Goal: Check status

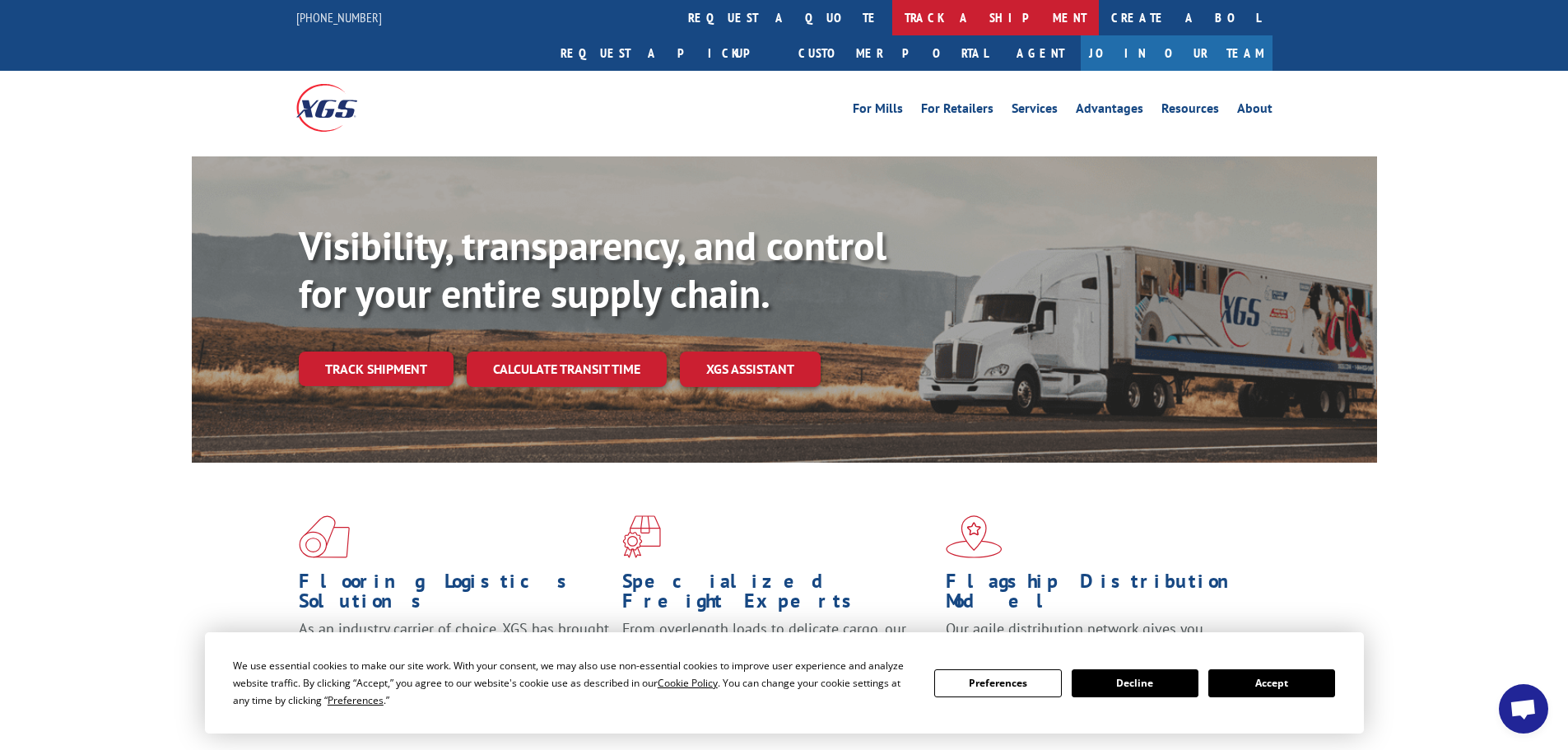
click at [892, 18] on link "track a shipment" at bounding box center [995, 17] width 206 height 35
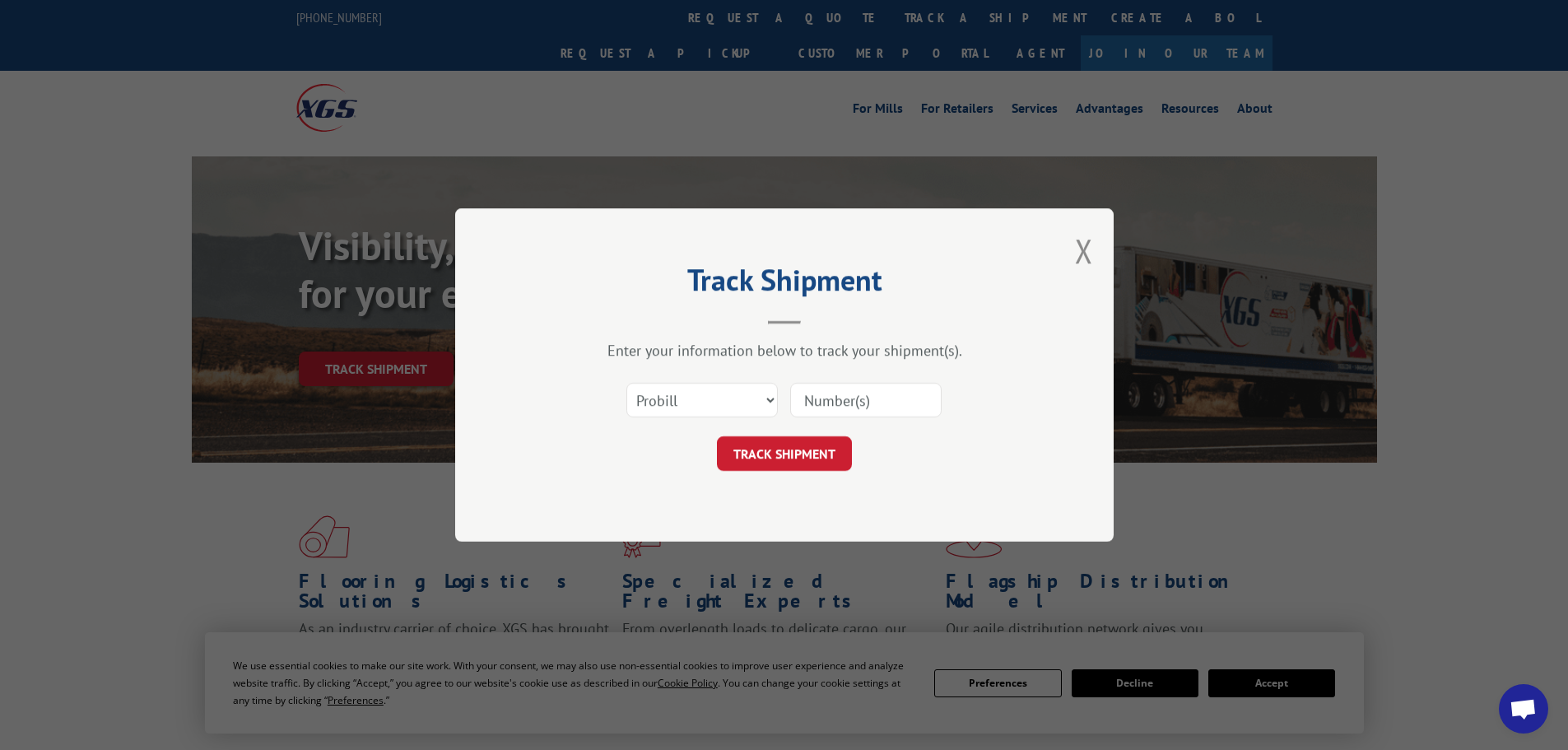
click at [840, 409] on input at bounding box center [865, 400] width 151 height 35
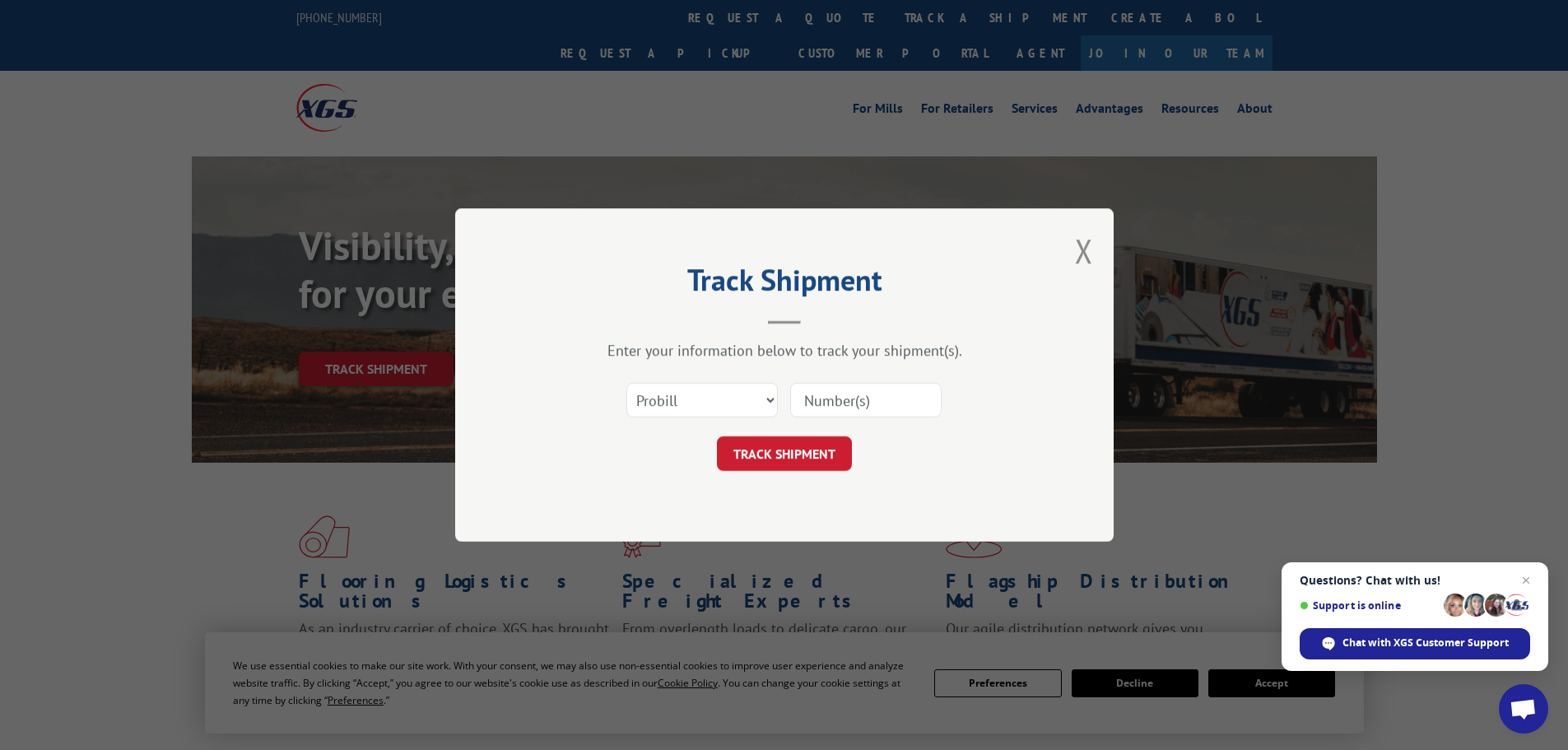
paste input "5675640"
type input "5675640"
click at [739, 402] on select "Select category... Probill BOL PO" at bounding box center [702, 400] width 151 height 35
select select "bol"
click at [626, 383] on select "Select category... Probill BOL PO" at bounding box center [702, 400] width 151 height 35
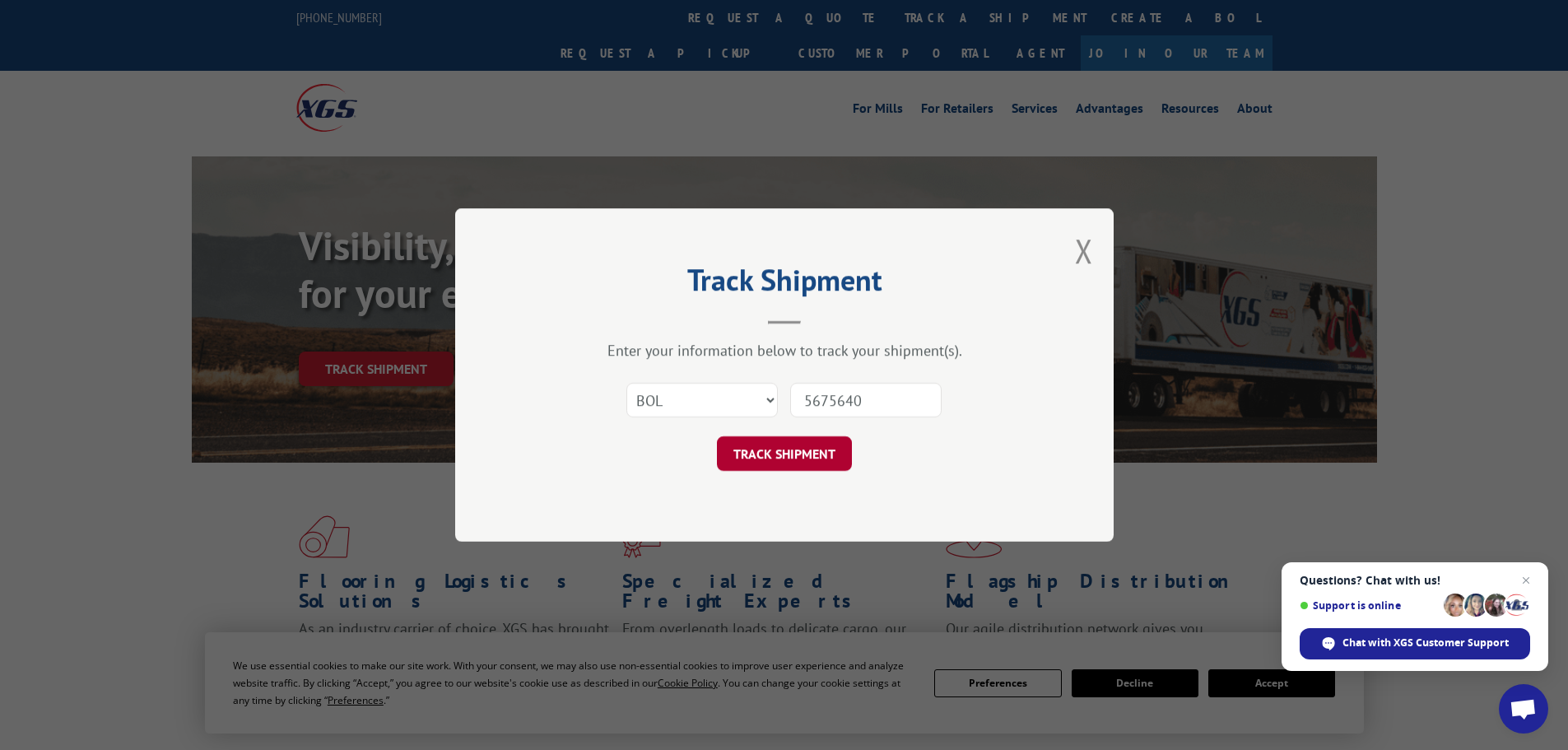
click at [790, 457] on button "TRACK SHIPMENT" at bounding box center [784, 454] width 135 height 35
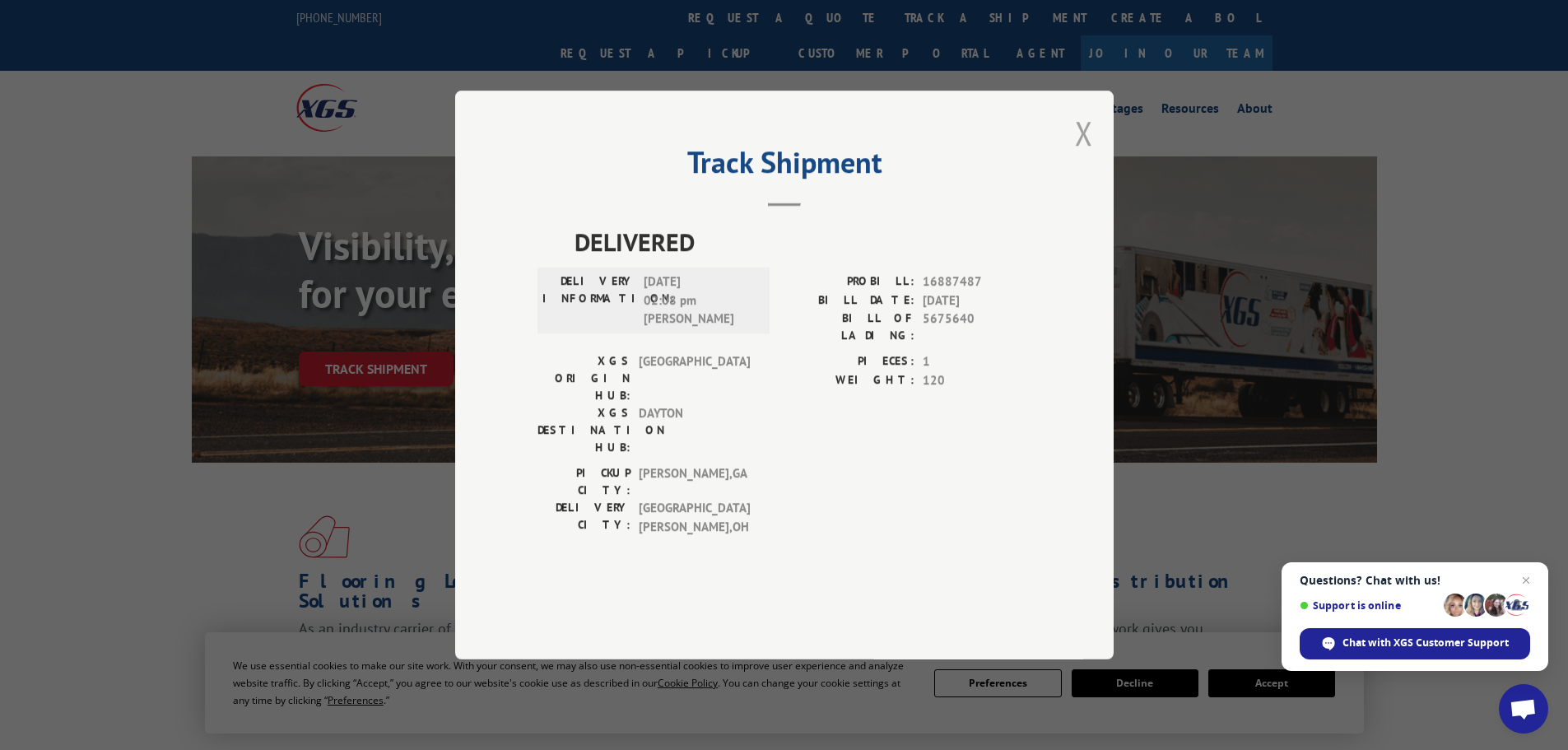
click at [1085, 136] on button "Close modal" at bounding box center [1083, 133] width 18 height 44
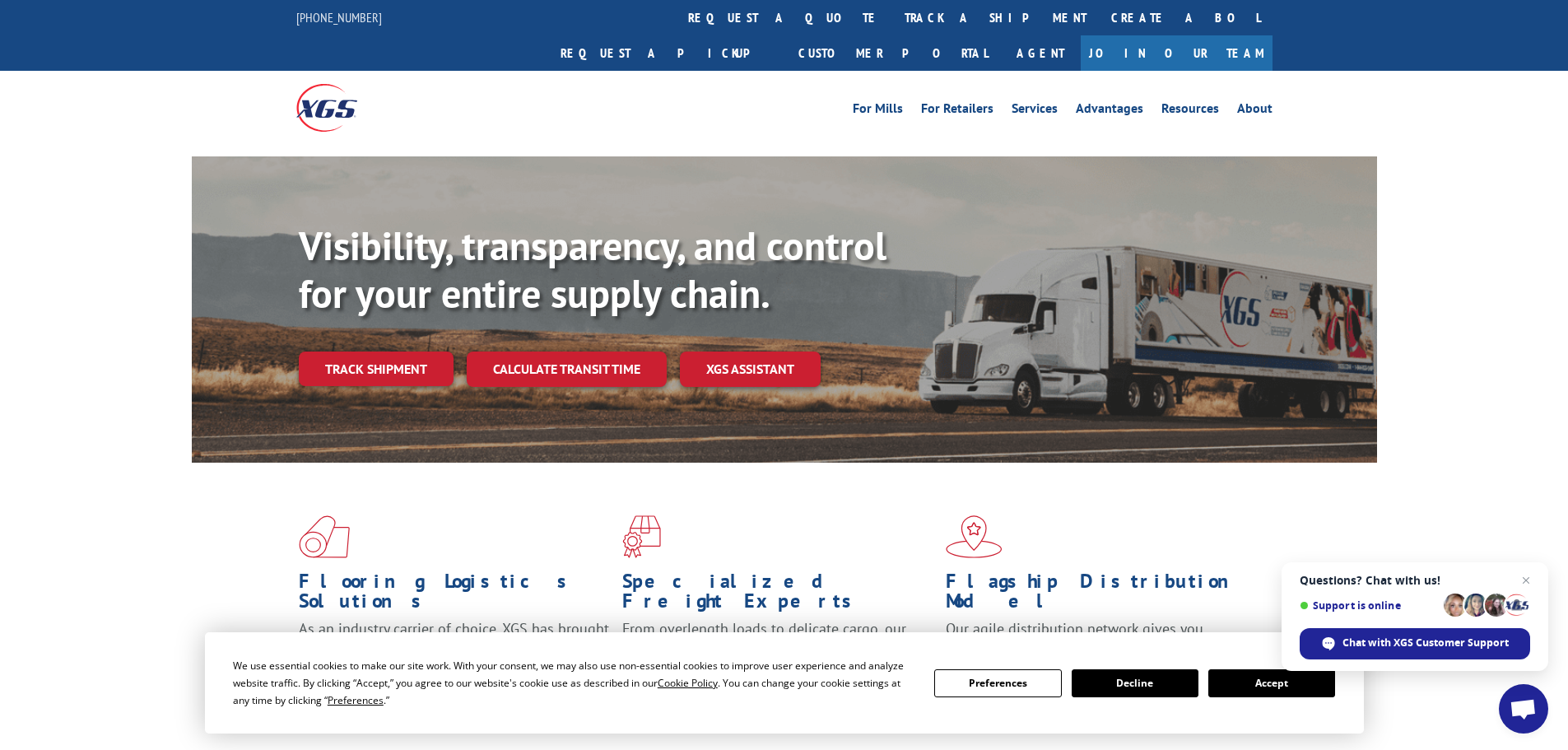
click at [892, 13] on link "track a shipment" at bounding box center [995, 17] width 206 height 35
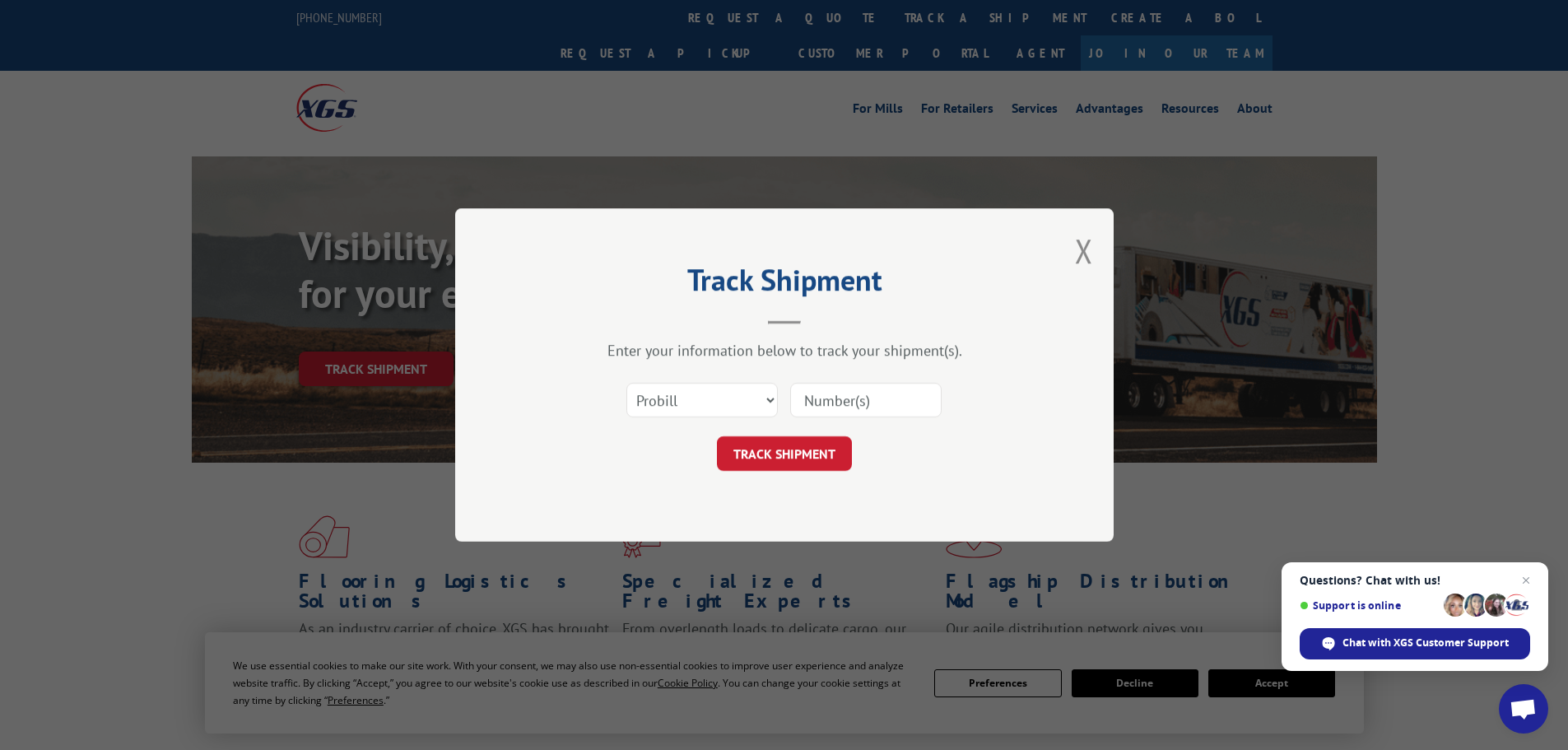
click at [841, 406] on input at bounding box center [865, 400] width 151 height 35
paste input "5675640"
type input "5675640"
click at [686, 390] on select "Select category... Probill BOL PO" at bounding box center [702, 400] width 151 height 35
select select "bol"
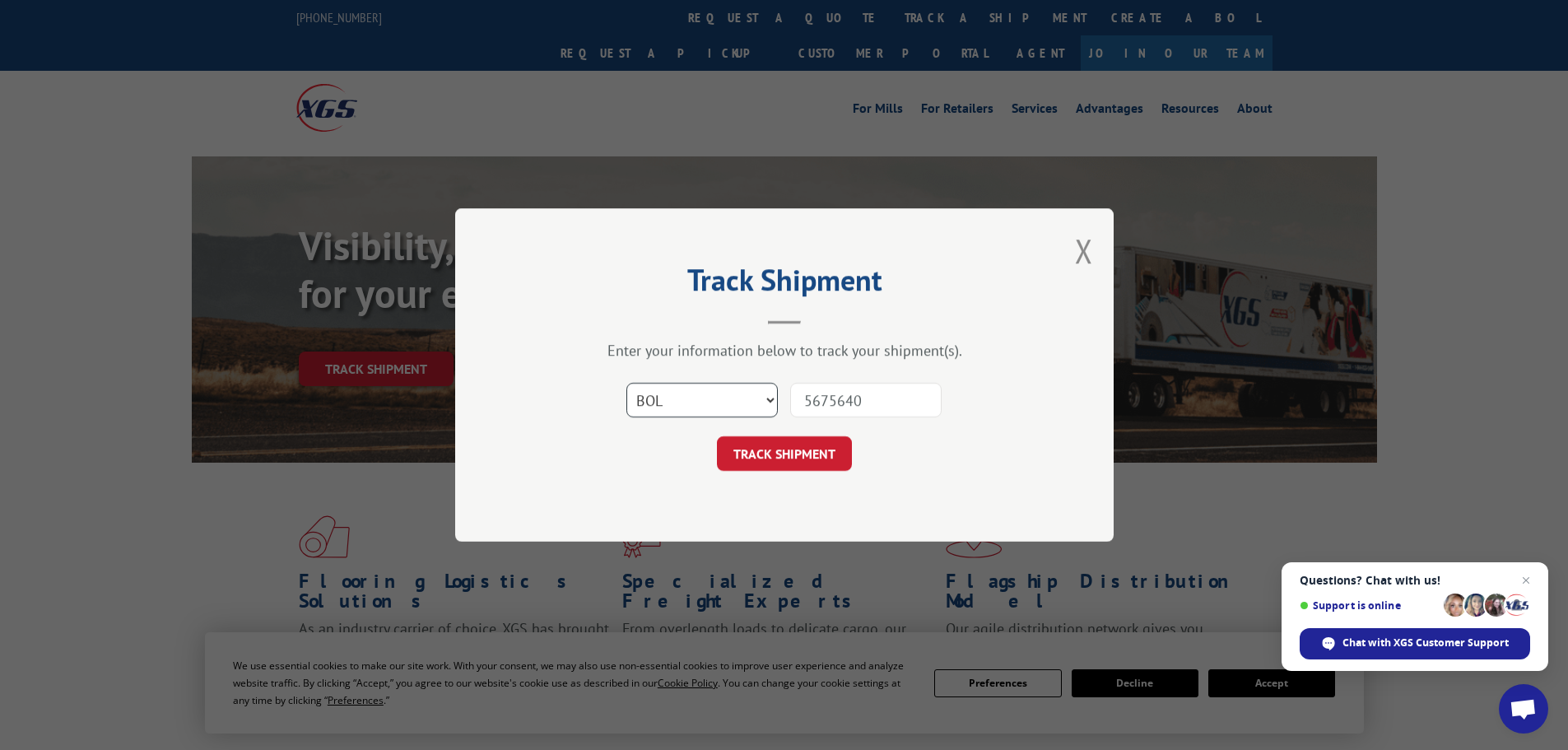
click at [626, 383] on select "Select category... Probill BOL PO" at bounding box center [702, 400] width 151 height 35
click at [826, 466] on button "TRACK SHIPMENT" at bounding box center [784, 454] width 135 height 35
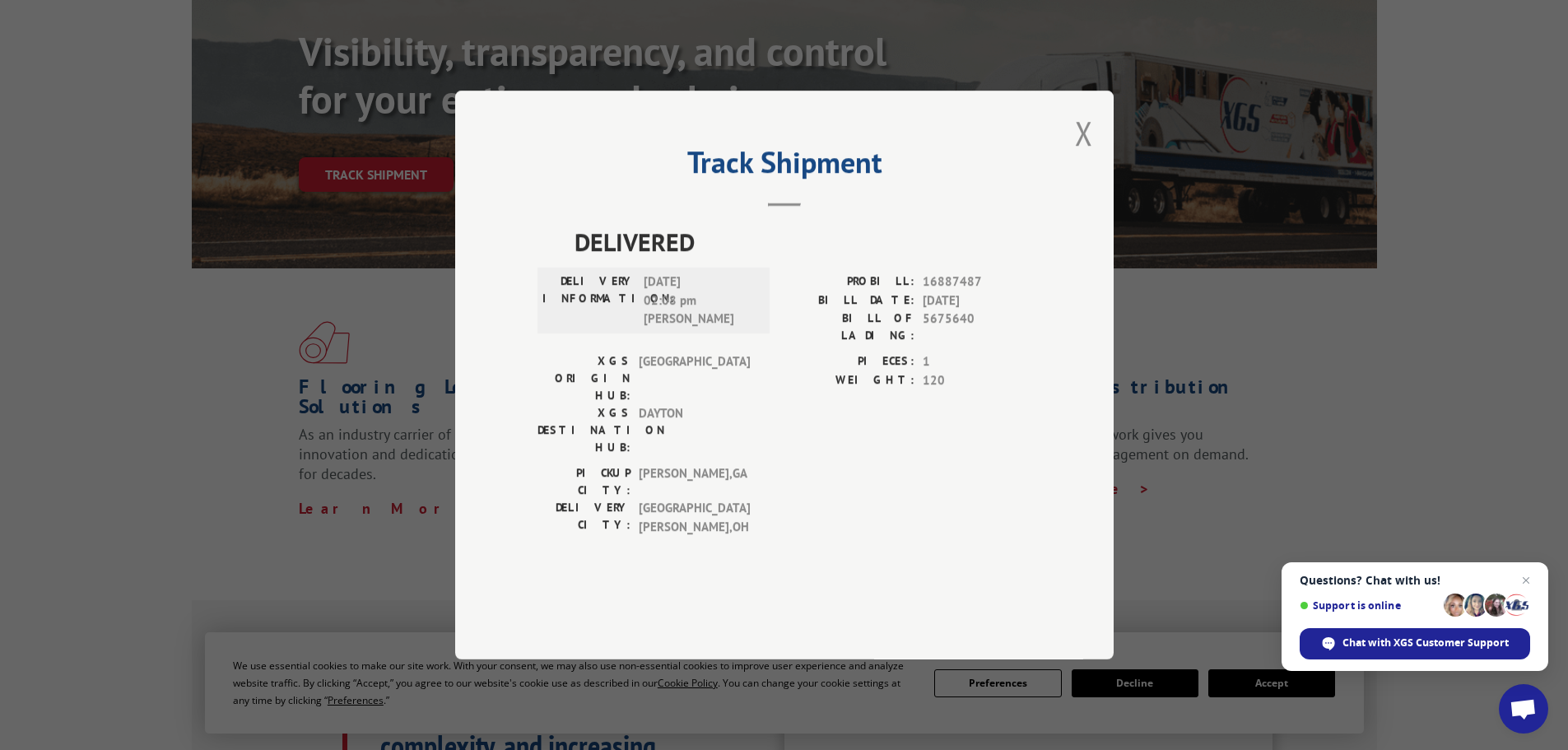
scroll to position [165, 0]
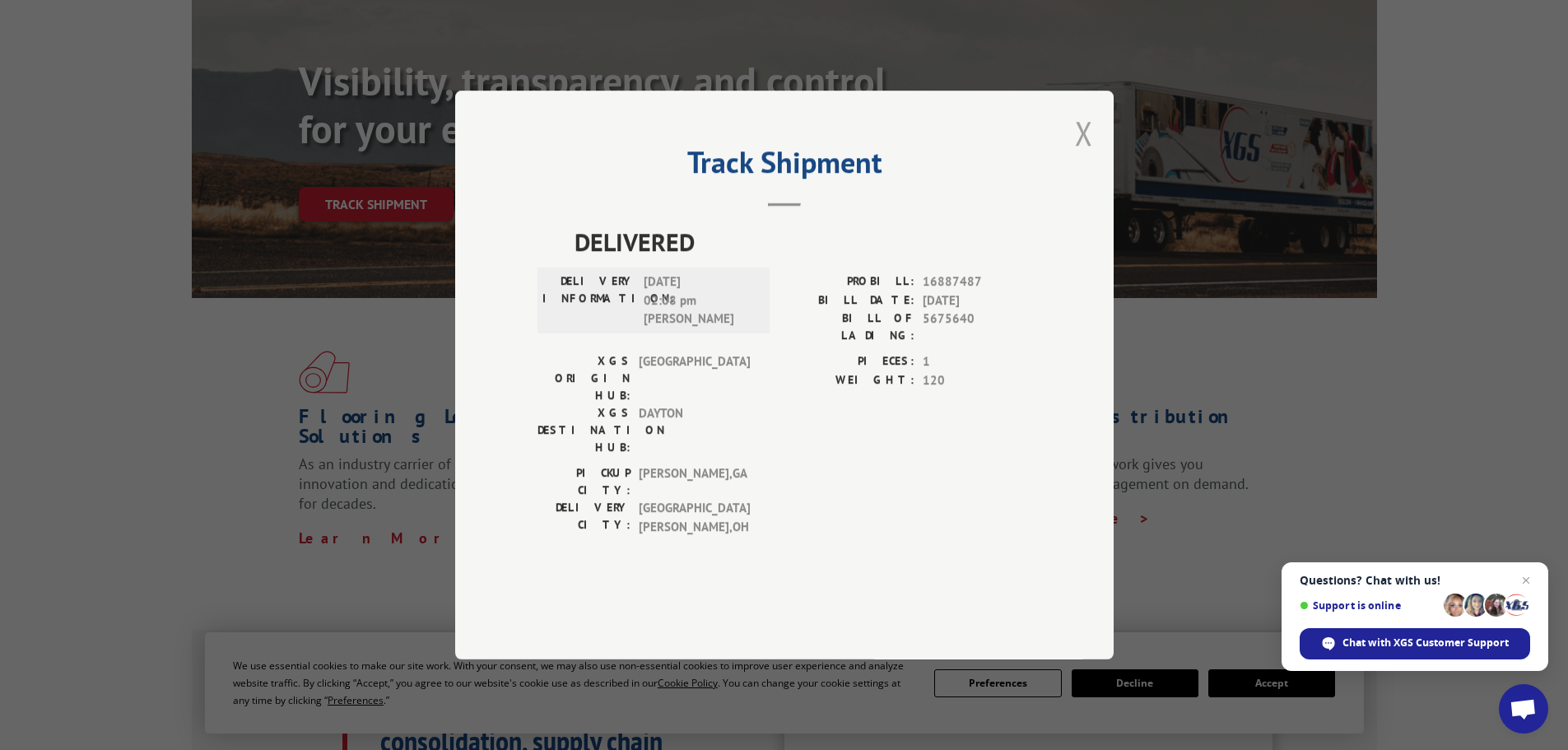
click at [1079, 134] on button "Close modal" at bounding box center [1083, 133] width 18 height 44
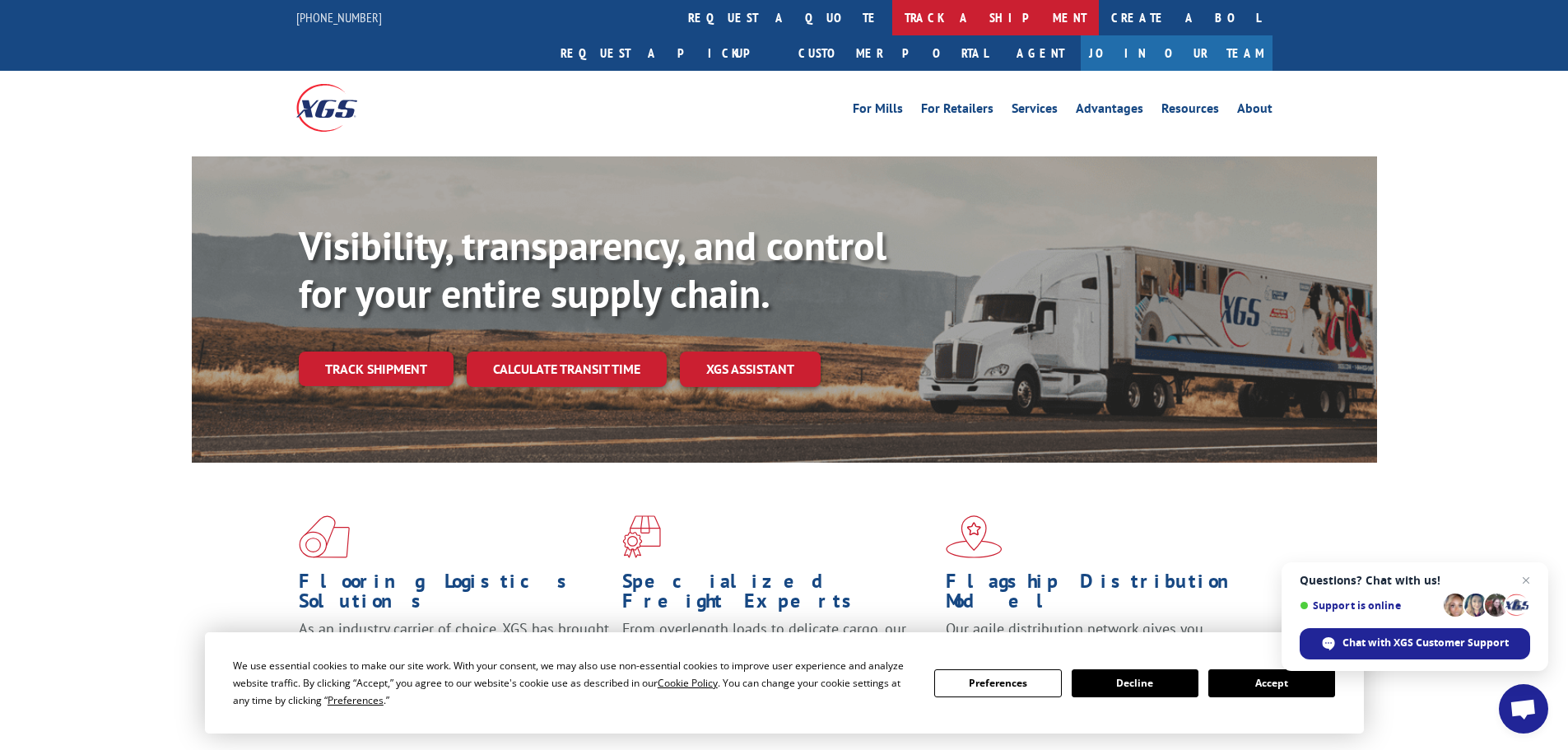
click at [892, 16] on link "track a shipment" at bounding box center [995, 17] width 206 height 35
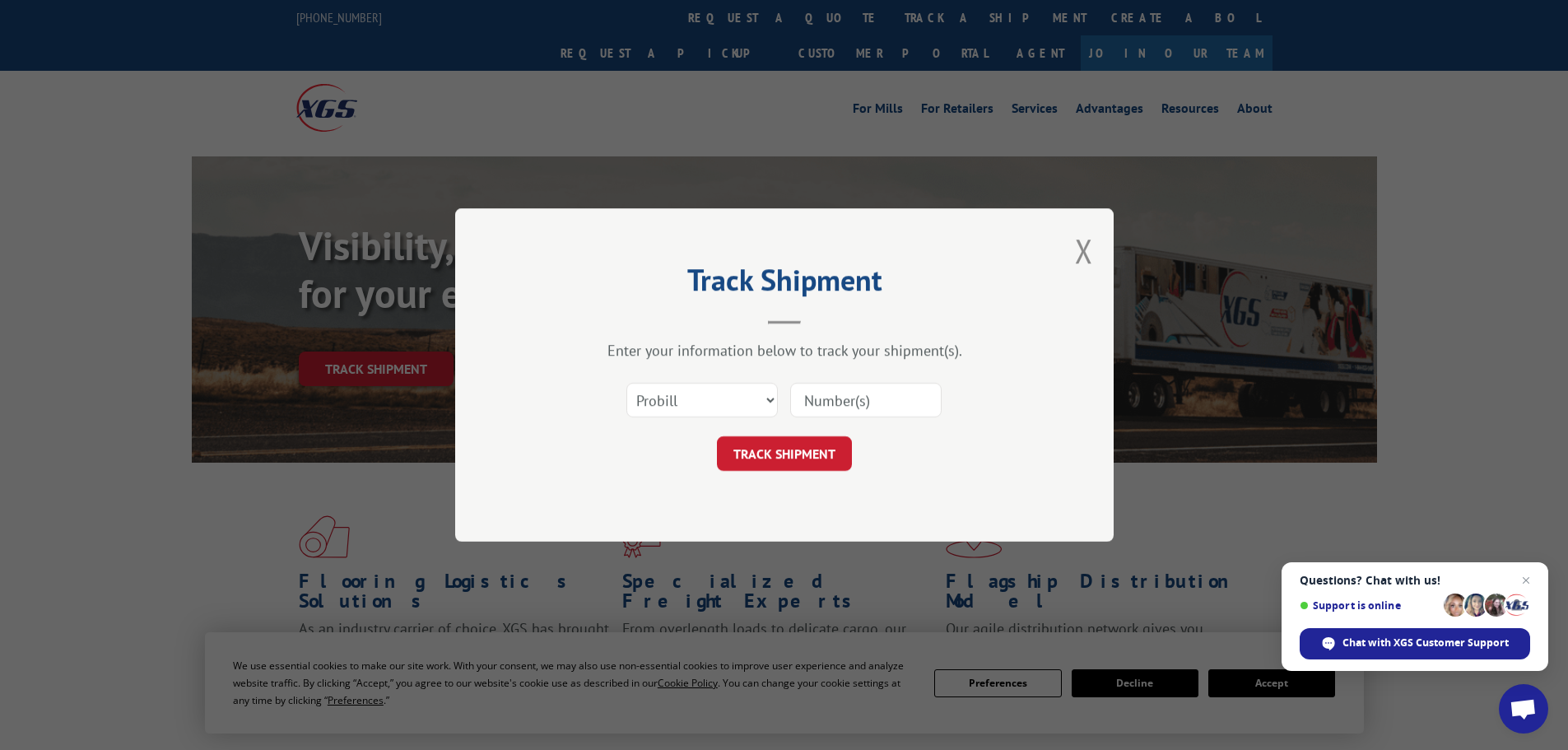
click at [890, 400] on input at bounding box center [865, 400] width 151 height 35
paste input "5675640"
type input "5675640"
click at [712, 394] on select "Select category... Probill BOL PO" at bounding box center [702, 400] width 151 height 35
select select "bol"
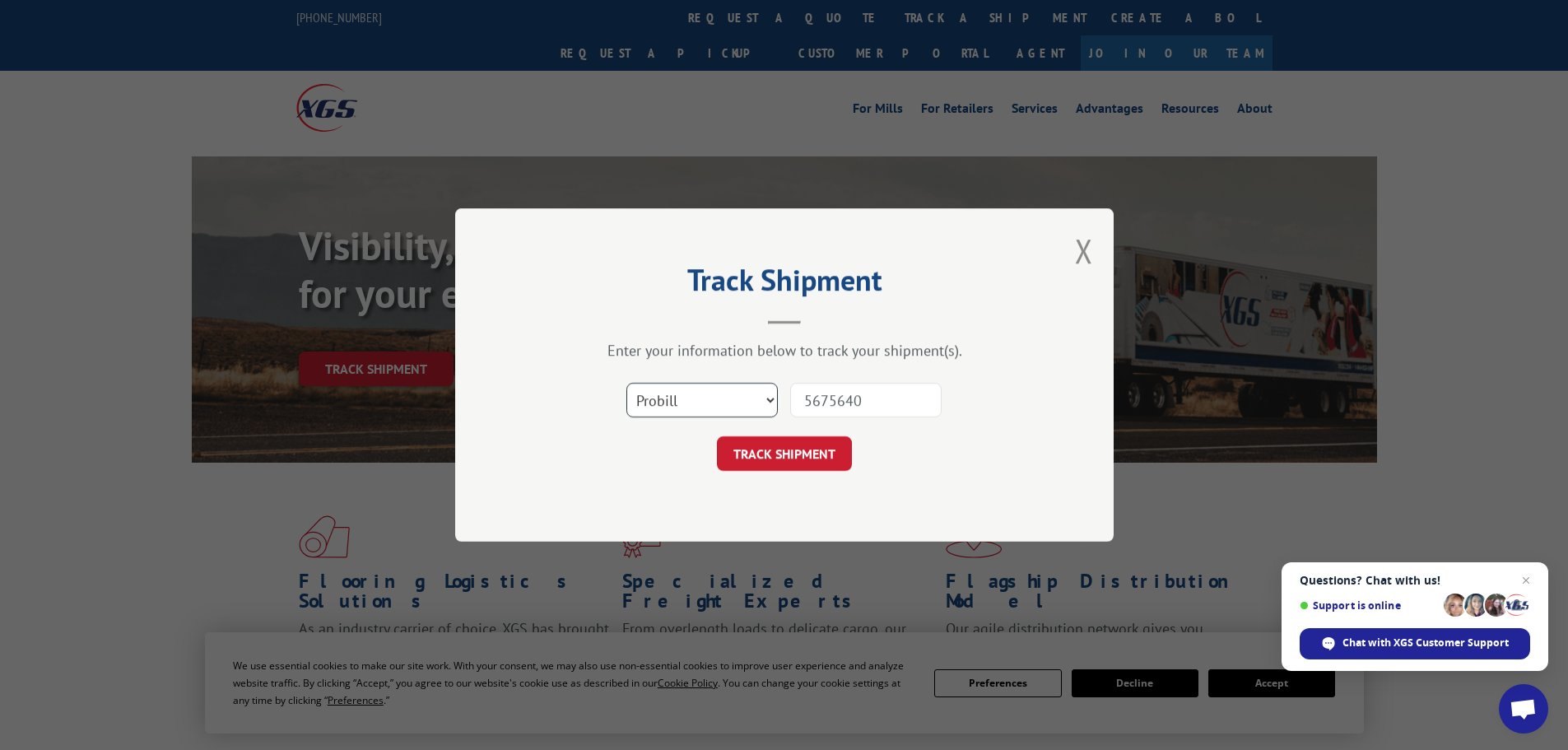
click at [626, 383] on select "Select category... Probill BOL PO" at bounding box center [702, 400] width 151 height 35
click at [791, 456] on button "TRACK SHIPMENT" at bounding box center [784, 454] width 135 height 35
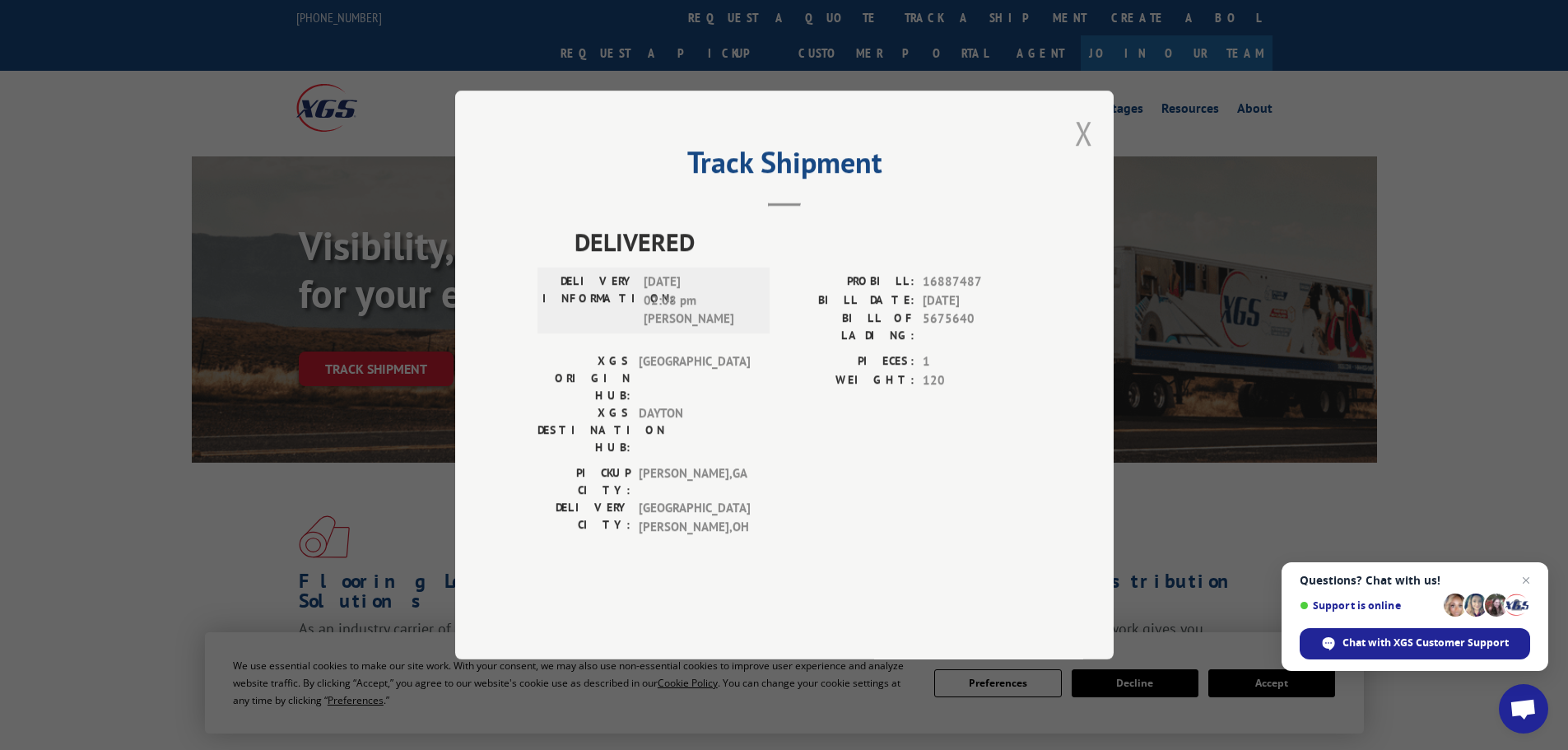
click at [1085, 125] on button "Close modal" at bounding box center [1083, 133] width 18 height 44
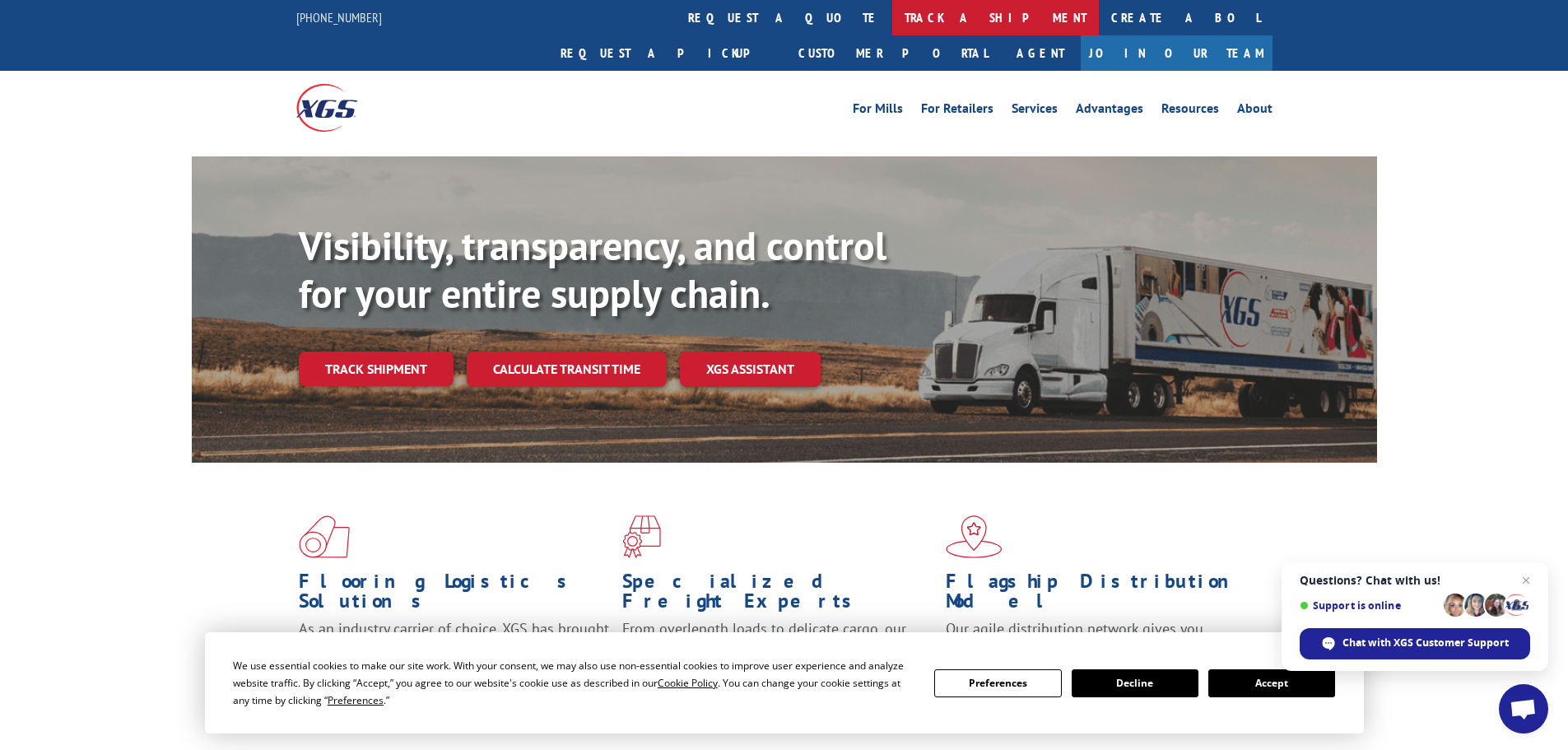
click at [892, 13] on link "track a shipment" at bounding box center [995, 17] width 206 height 35
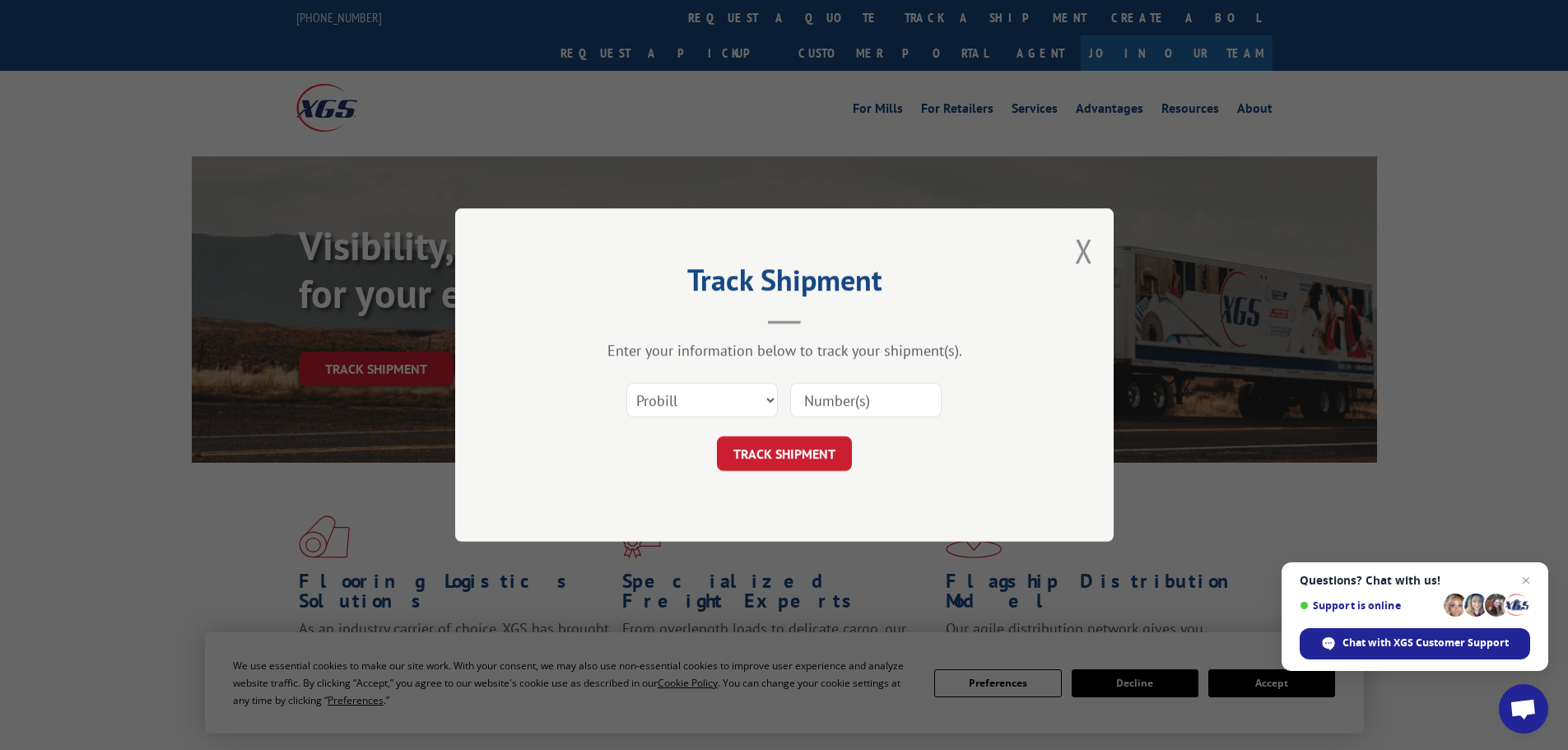
click at [870, 393] on input at bounding box center [865, 400] width 151 height 35
paste input "643230"
type input "643230"
click at [813, 448] on button "TRACK SHIPMENT" at bounding box center [784, 454] width 135 height 35
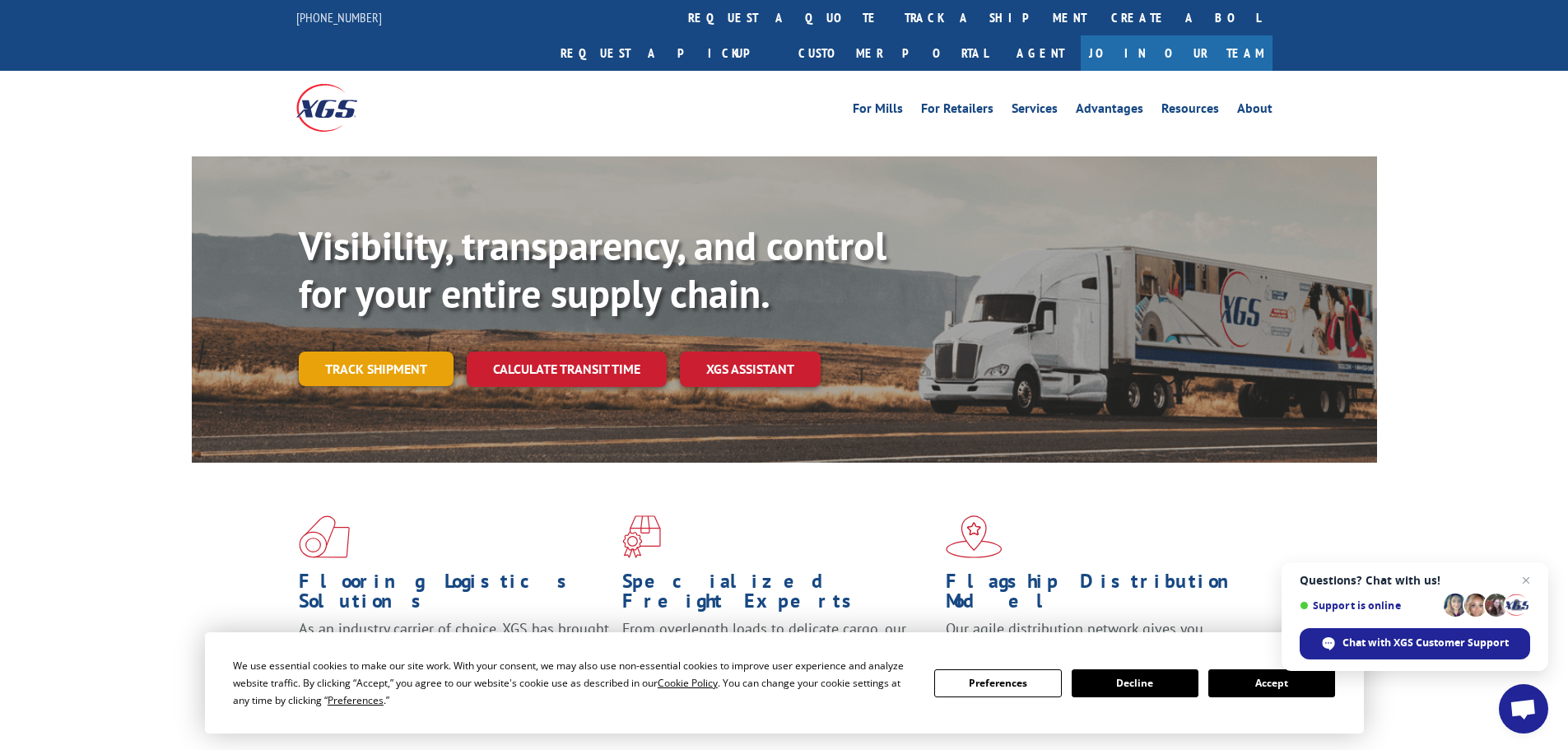
click at [386, 351] on link "Track shipment" at bounding box center [376, 368] width 154 height 35
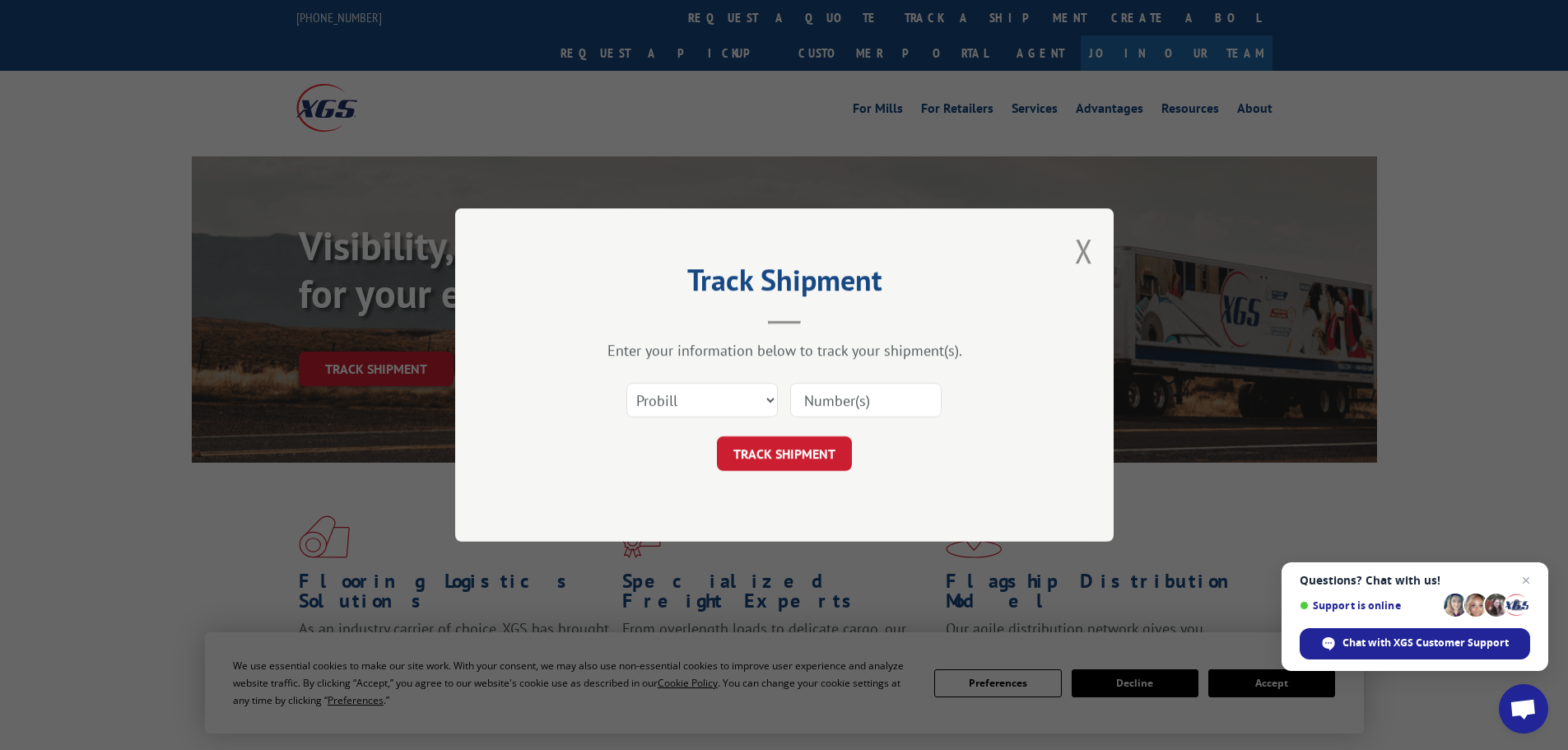
click at [862, 404] on input at bounding box center [865, 400] width 151 height 35
paste input "5522263"
type input "5522263"
click at [730, 388] on select "Select category... Probill BOL PO" at bounding box center [702, 400] width 151 height 35
select select "bol"
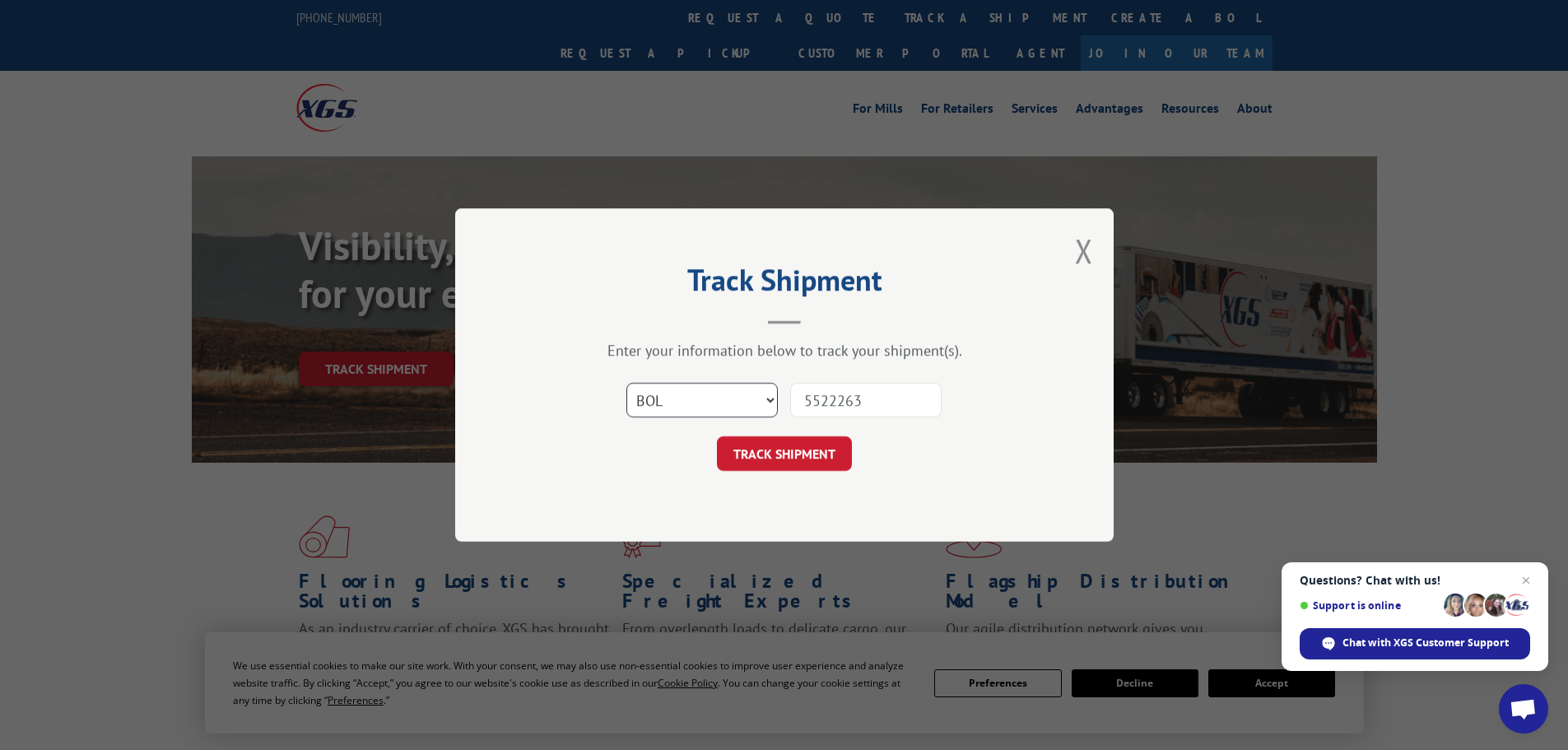
click at [626, 383] on select "Select category... Probill BOL PO" at bounding box center [702, 400] width 151 height 35
click at [783, 469] on button "TRACK SHIPMENT" at bounding box center [784, 454] width 135 height 35
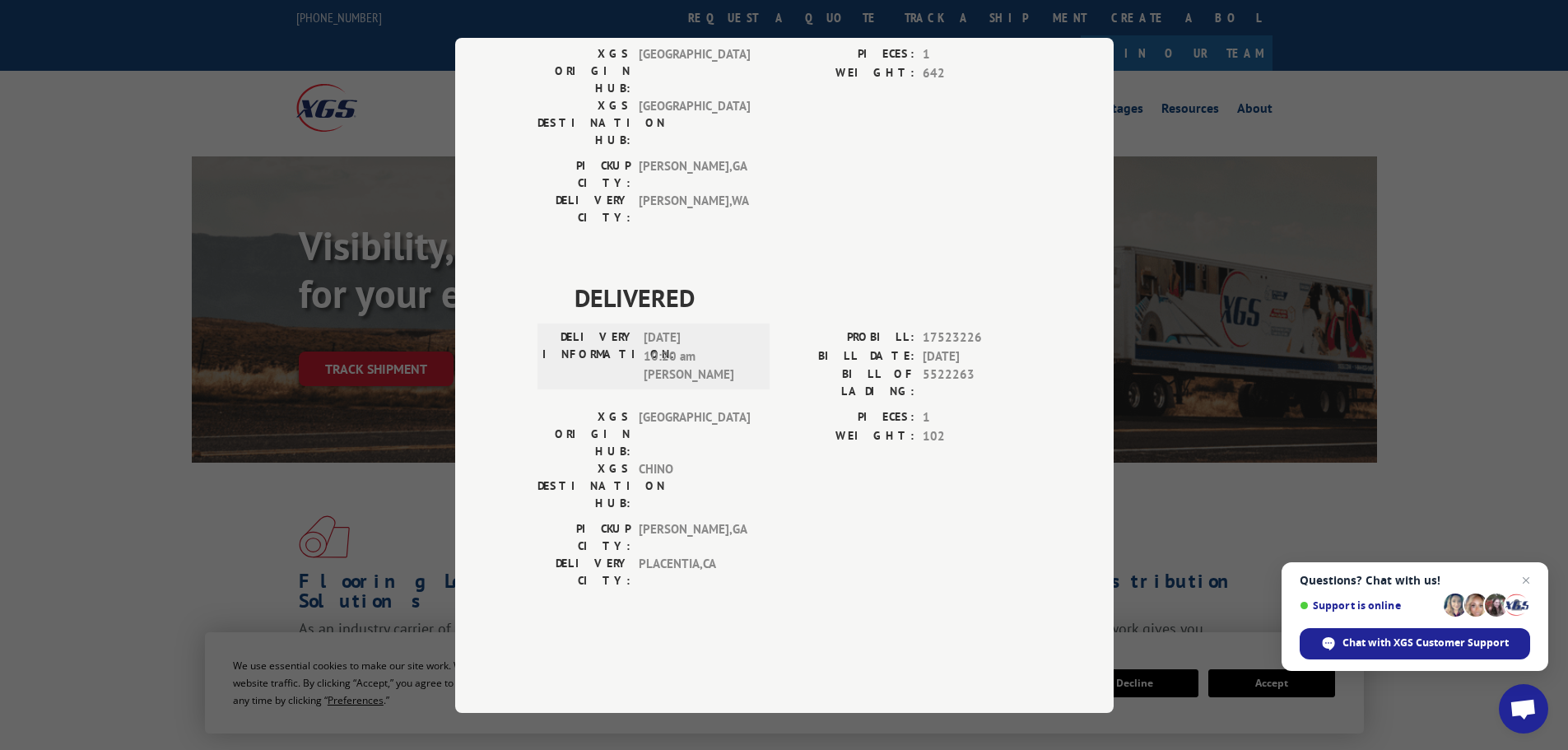
scroll to position [264, 0]
drag, startPoint x: 569, startPoint y: 288, endPoint x: 688, endPoint y: 381, distance: 151.0
click at [688, 381] on div "DELIVERED DELIVERY INFORMATION: [DATE] 10:20 am [PERSON_NAME]: 17523226 BILL DA…" at bounding box center [785, 438] width 494 height 318
copy div "DELIVERED DELIVERY INFORMATION: [DATE] 10:20 am [PERSON_NAME]"
